Goal: Transaction & Acquisition: Subscribe to service/newsletter

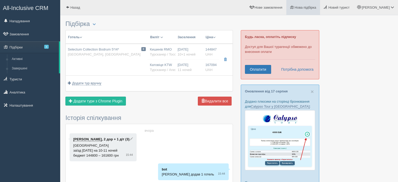
click at [317, 6] on span "Нова підбірка" at bounding box center [306, 7] width 22 height 4
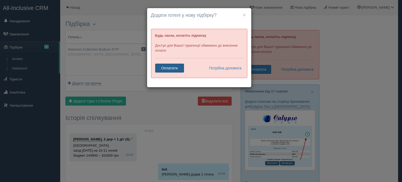
click at [174, 67] on link "Оплатити" at bounding box center [169, 68] width 29 height 9
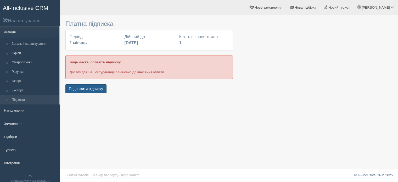
click at [85, 88] on button "Подовжити підписку" at bounding box center [85, 88] width 41 height 9
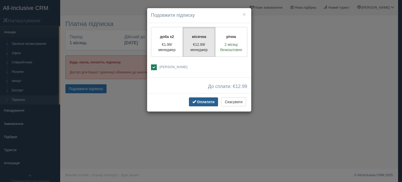
click at [206, 102] on span "Оплатити" at bounding box center [206, 102] width 18 height 4
